Goal: Complete application form

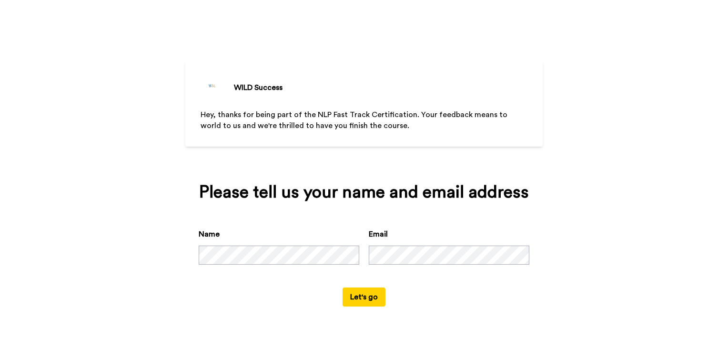
click at [368, 302] on button "Let's go" at bounding box center [364, 297] width 43 height 19
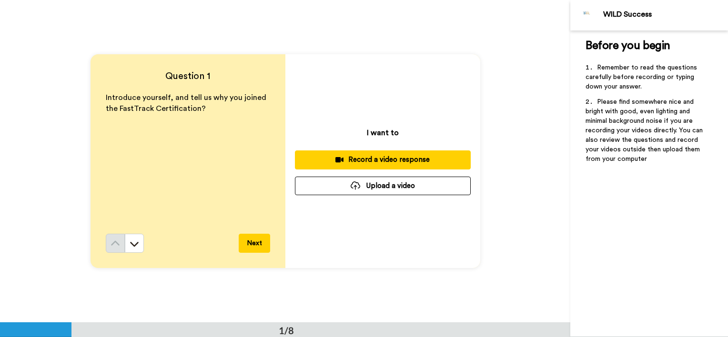
click at [409, 156] on div "Record a video response" at bounding box center [383, 160] width 161 height 10
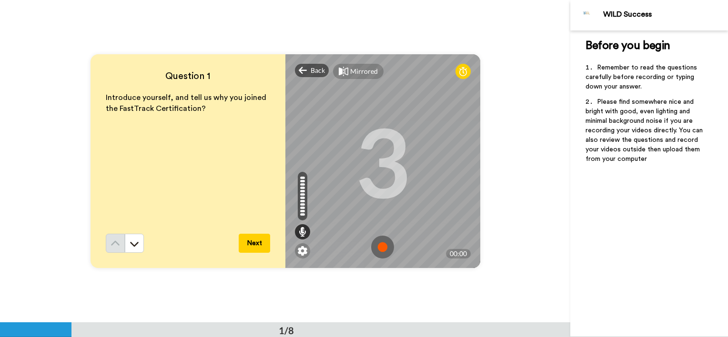
click at [377, 249] on img at bounding box center [382, 247] width 23 height 23
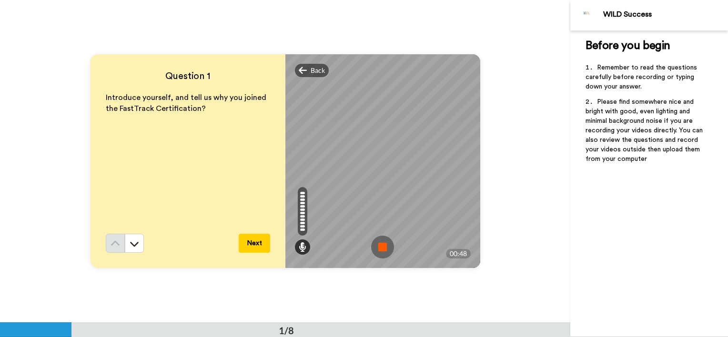
click at [377, 251] on img at bounding box center [382, 247] width 23 height 23
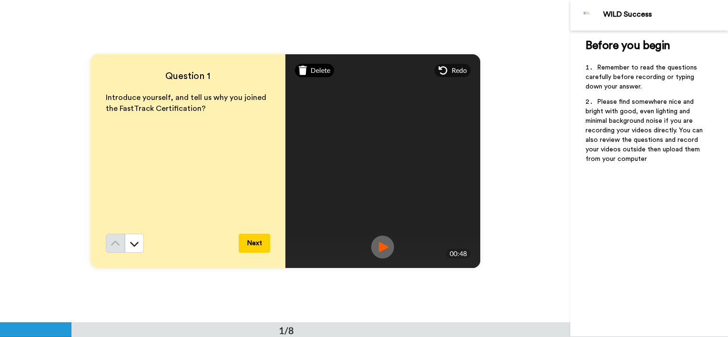
click at [315, 70] on span "Delete" at bounding box center [321, 71] width 20 height 10
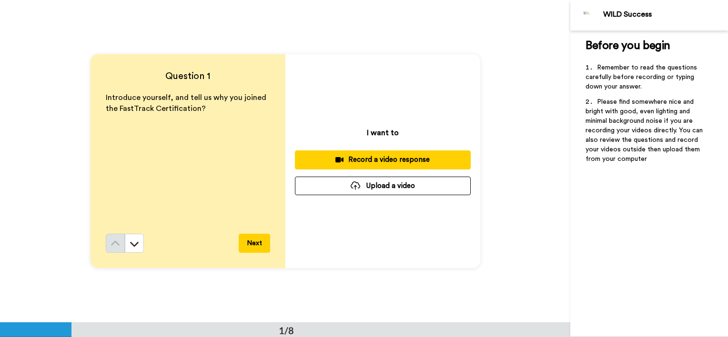
click at [456, 163] on div "Record a video response" at bounding box center [383, 160] width 161 height 10
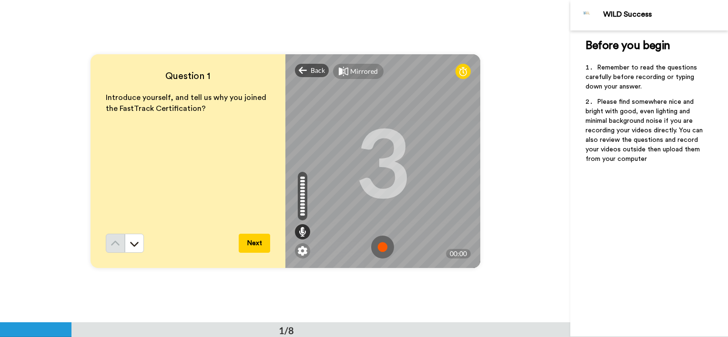
click at [378, 246] on img at bounding box center [382, 247] width 23 height 23
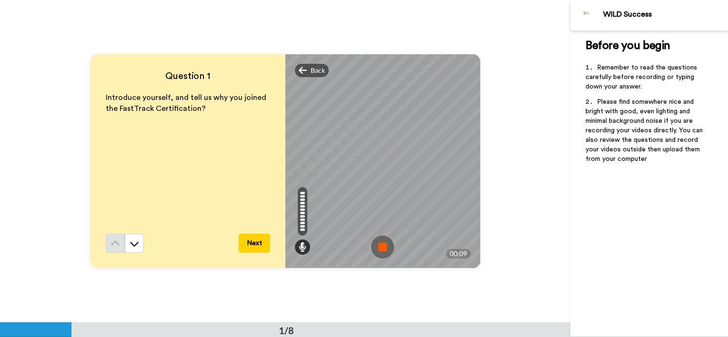
click at [381, 245] on img at bounding box center [382, 247] width 23 height 23
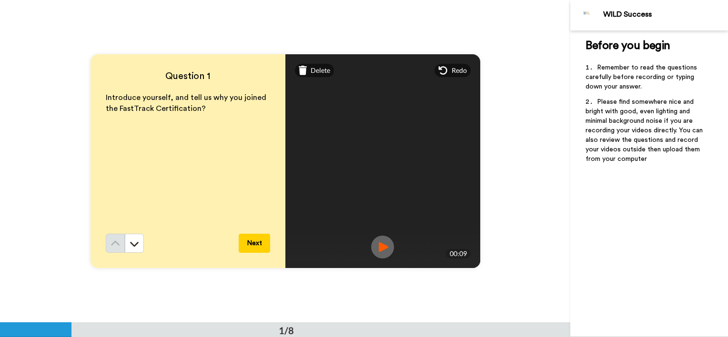
click at [252, 239] on button "Next" at bounding box center [254, 243] width 31 height 19
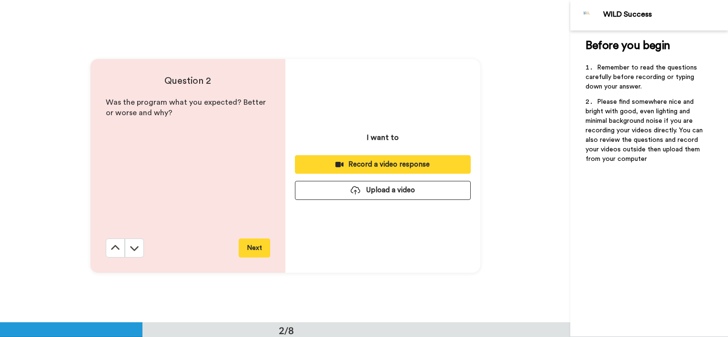
scroll to position [323, 0]
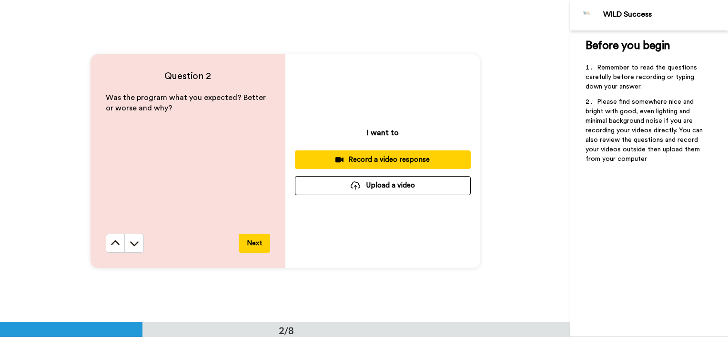
click at [411, 161] on div "Record a video response" at bounding box center [383, 160] width 161 height 10
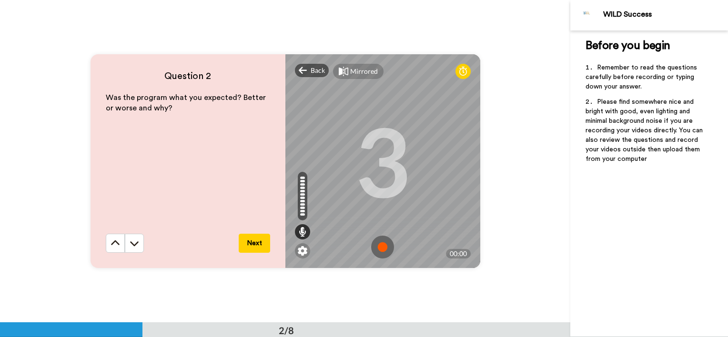
click at [385, 248] on img at bounding box center [382, 247] width 23 height 23
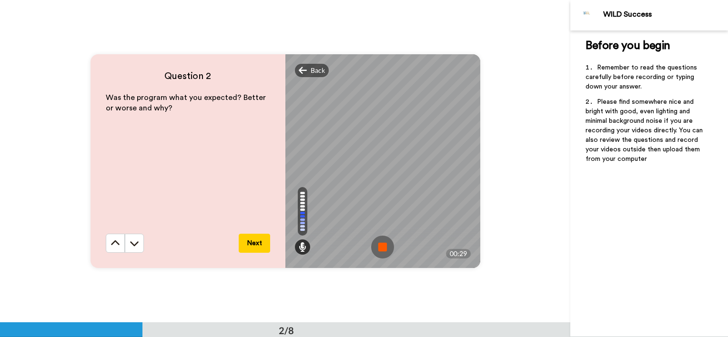
click at [379, 252] on img at bounding box center [382, 247] width 23 height 23
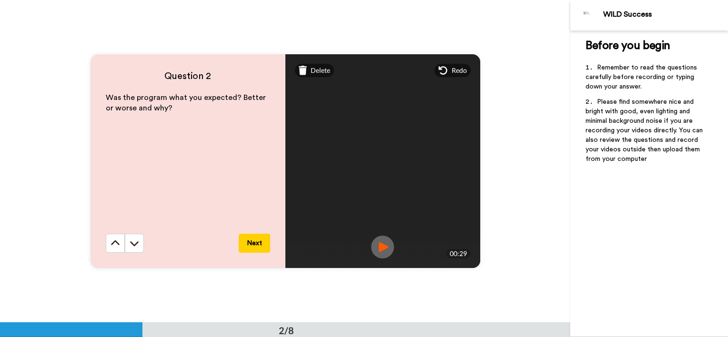
click at [254, 240] on button "Next" at bounding box center [254, 243] width 31 height 19
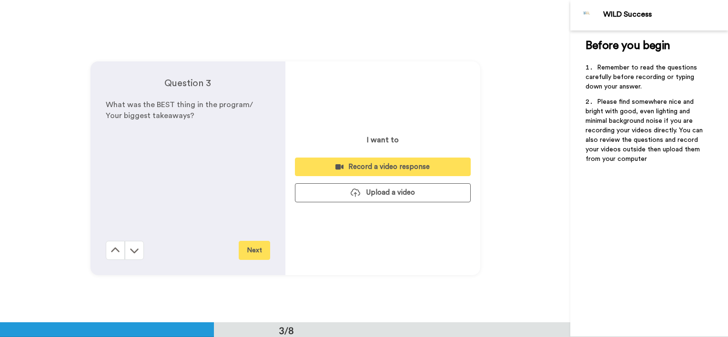
scroll to position [646, 0]
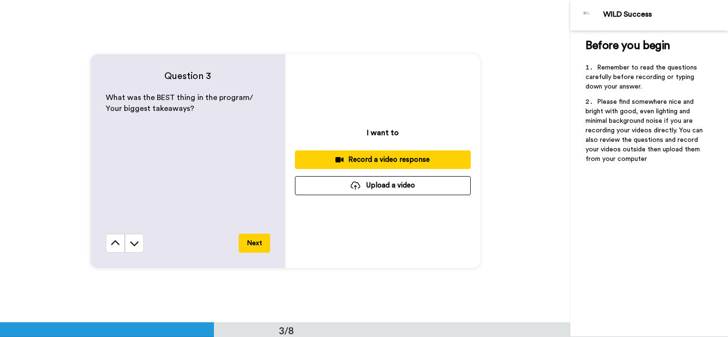
click at [256, 249] on button "Next" at bounding box center [254, 243] width 31 height 19
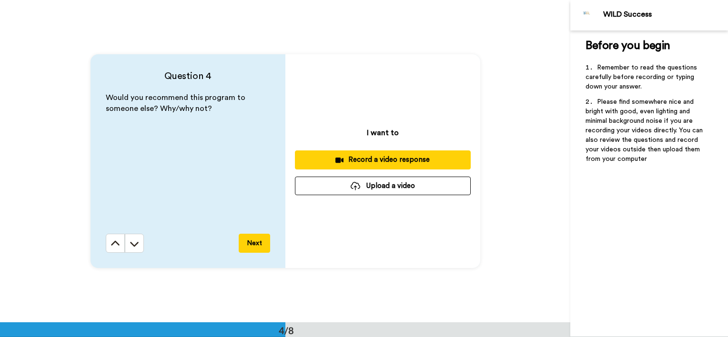
scroll to position [968, 0]
click at [260, 242] on button "Next" at bounding box center [254, 243] width 31 height 19
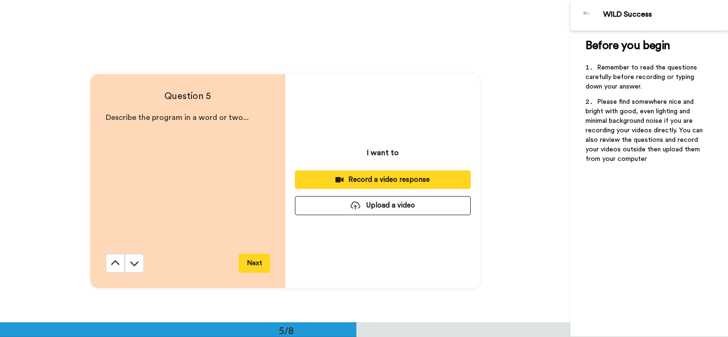
scroll to position [1292, 0]
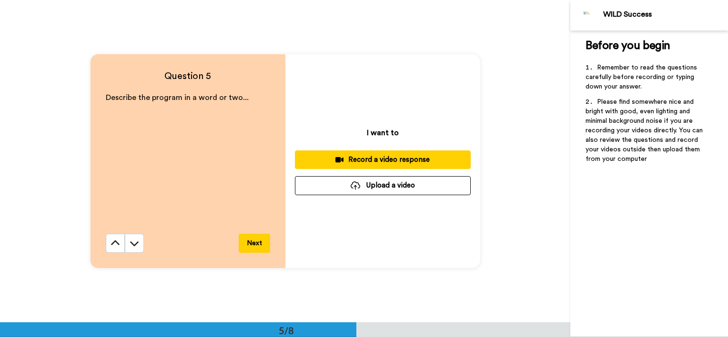
click at [259, 245] on button "Next" at bounding box center [254, 243] width 31 height 19
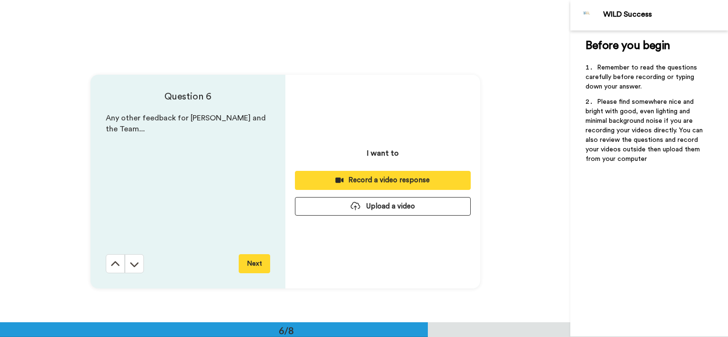
scroll to position [1614, 0]
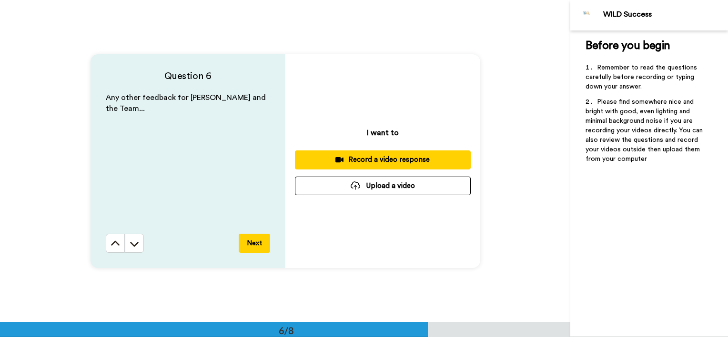
click at [259, 245] on button "Next" at bounding box center [254, 243] width 31 height 19
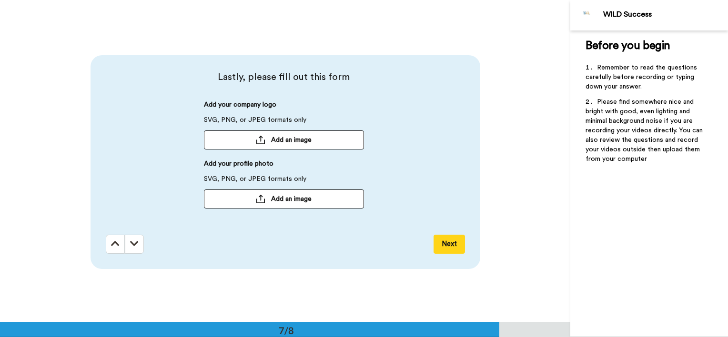
scroll to position [1937, 0]
click at [344, 141] on button "Add an image" at bounding box center [284, 139] width 160 height 19
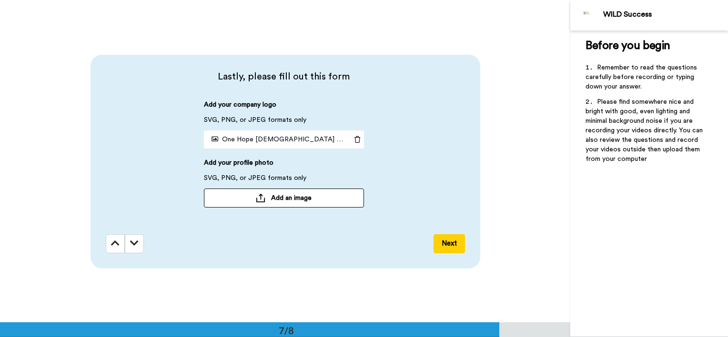
click at [330, 199] on button "Add an image" at bounding box center [284, 198] width 160 height 19
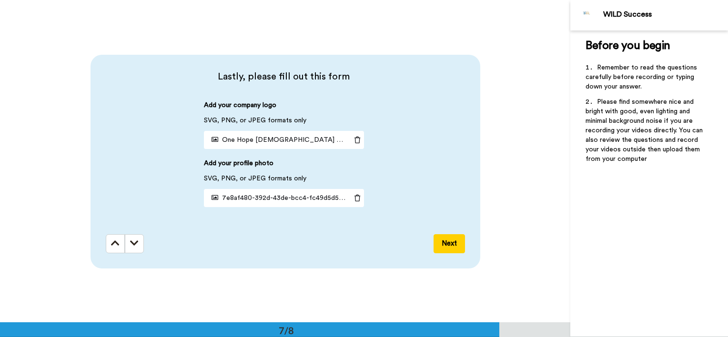
click at [443, 244] on button "Next" at bounding box center [449, 243] width 31 height 19
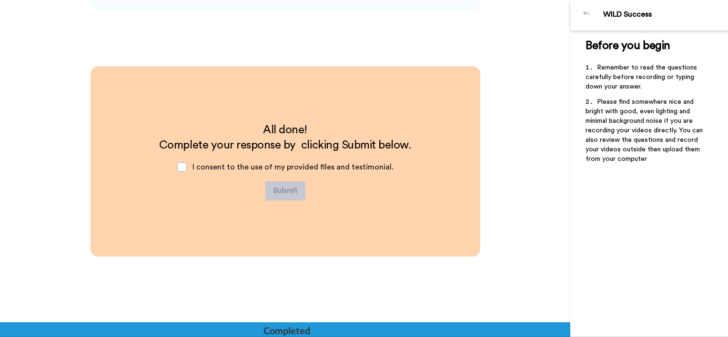
scroll to position [2194, 0]
click at [187, 164] on span at bounding box center [182, 167] width 10 height 10
click at [290, 192] on button "Submit" at bounding box center [285, 190] width 40 height 19
